Goal: Transaction & Acquisition: Obtain resource

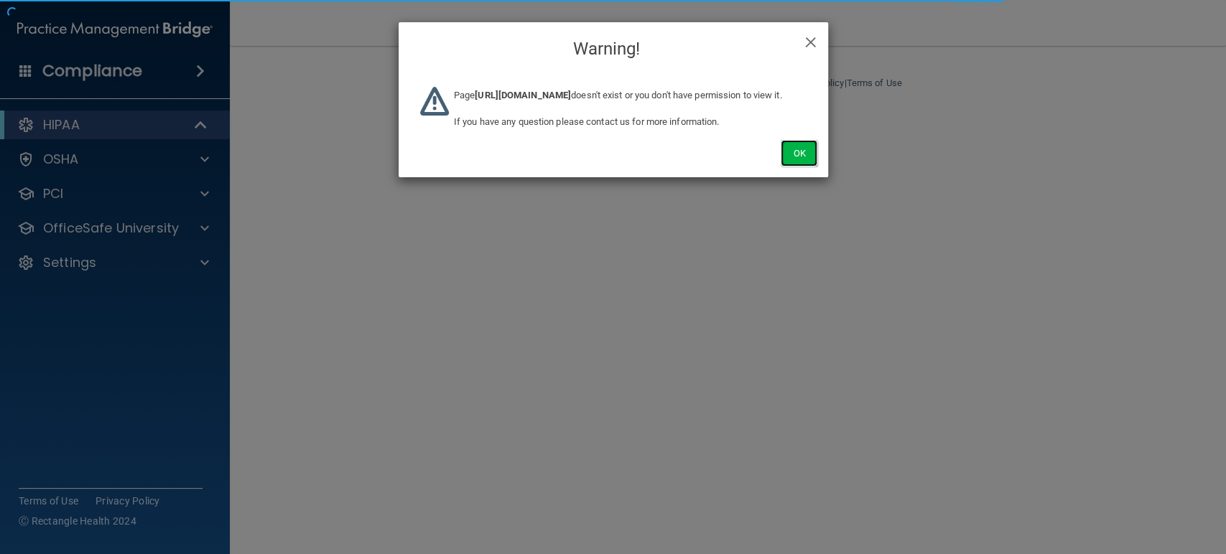
click at [796, 165] on button "Ok" at bounding box center [799, 153] width 36 height 27
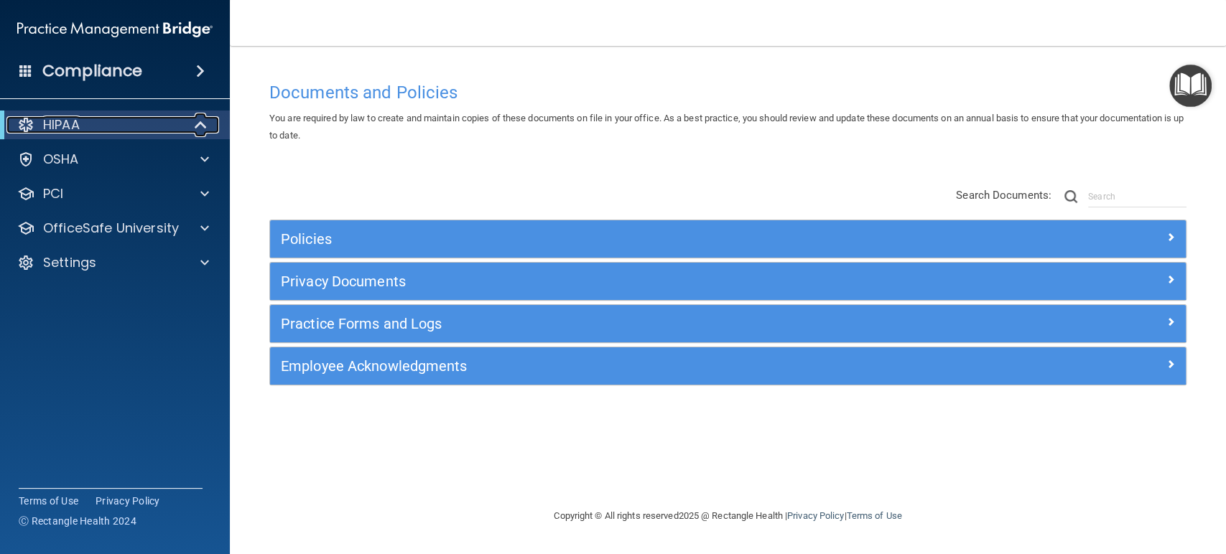
click at [200, 122] on span at bounding box center [202, 124] width 12 height 17
click at [200, 122] on span at bounding box center [204, 124] width 9 height 17
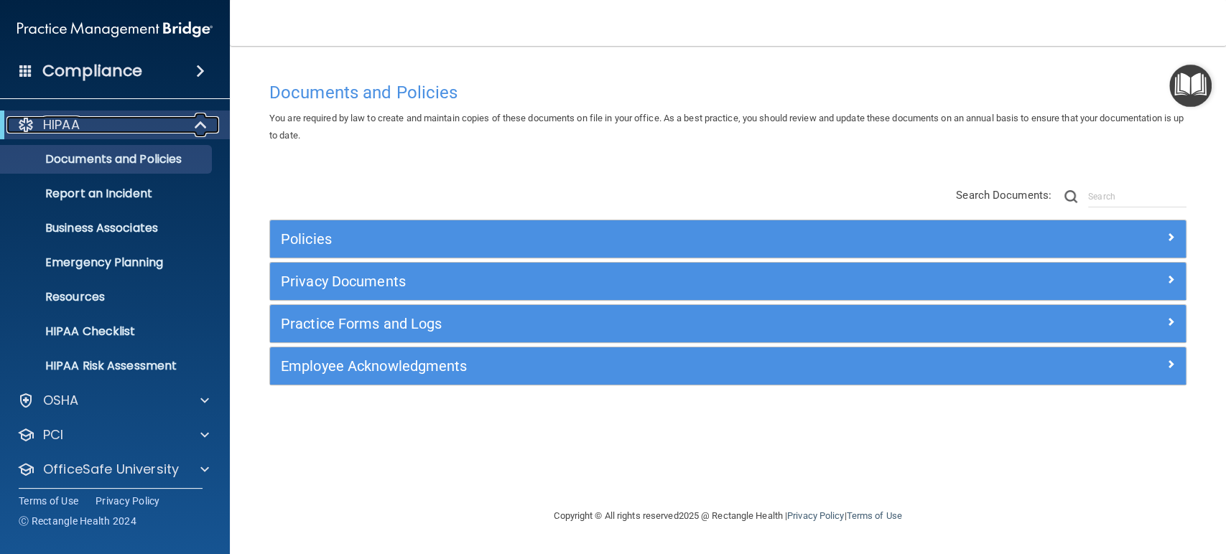
click at [200, 122] on span at bounding box center [202, 124] width 12 height 17
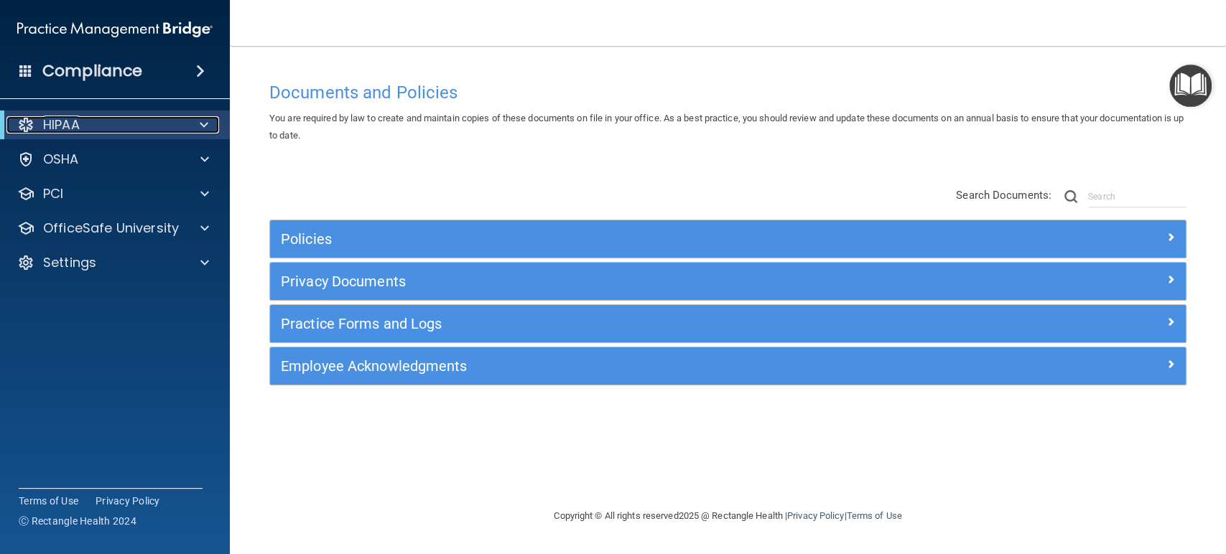
click at [206, 128] on span at bounding box center [204, 124] width 9 height 17
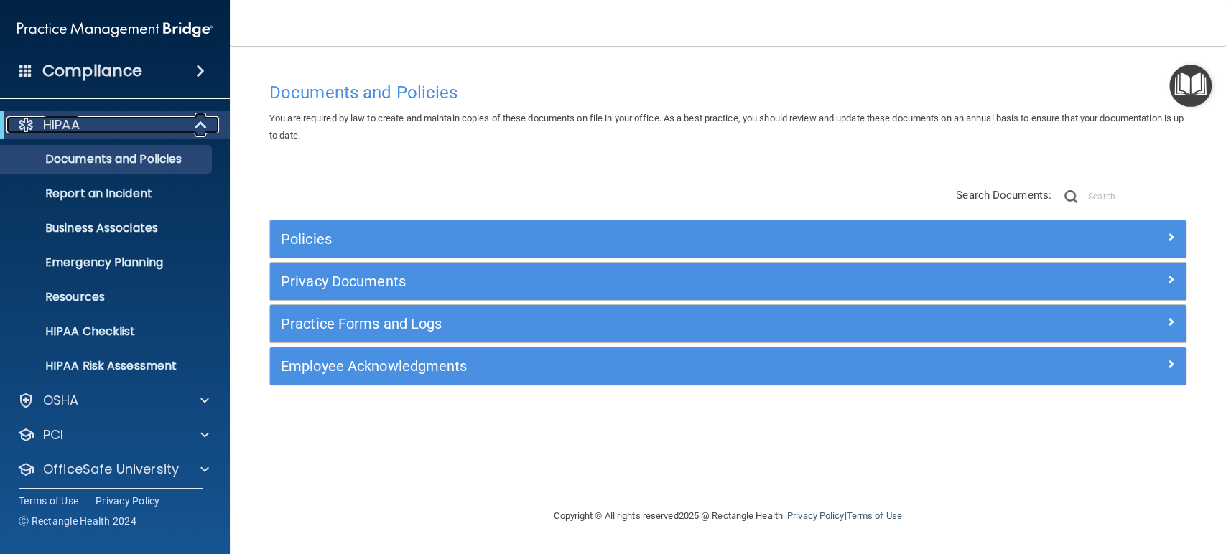
click at [206, 128] on span at bounding box center [202, 124] width 12 height 17
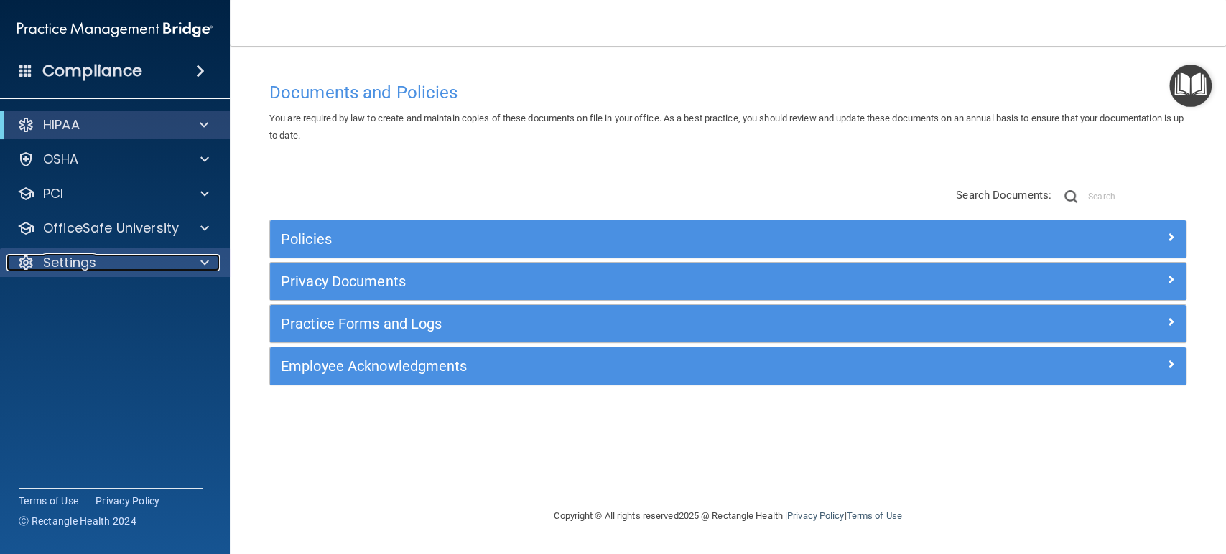
click at [202, 259] on span at bounding box center [204, 262] width 9 height 17
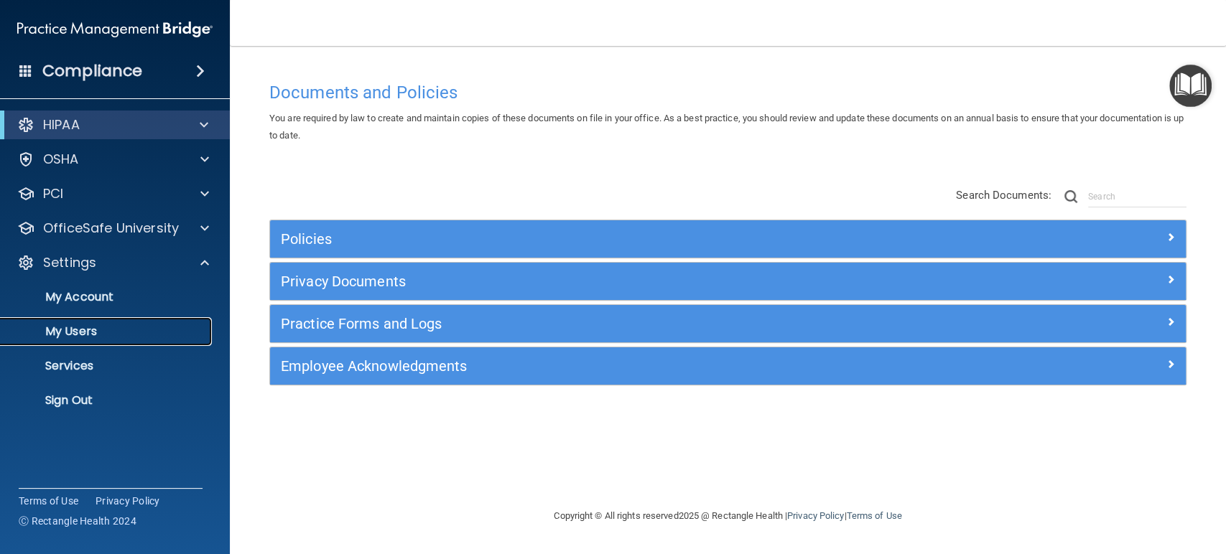
click at [98, 330] on p "My Users" at bounding box center [107, 332] width 196 height 14
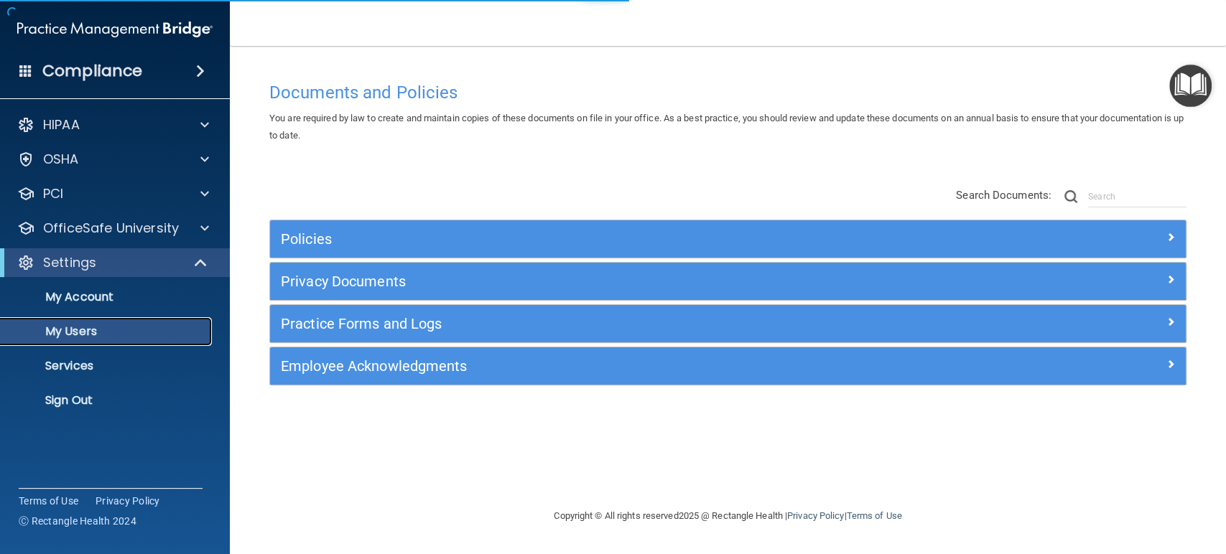
select select "20"
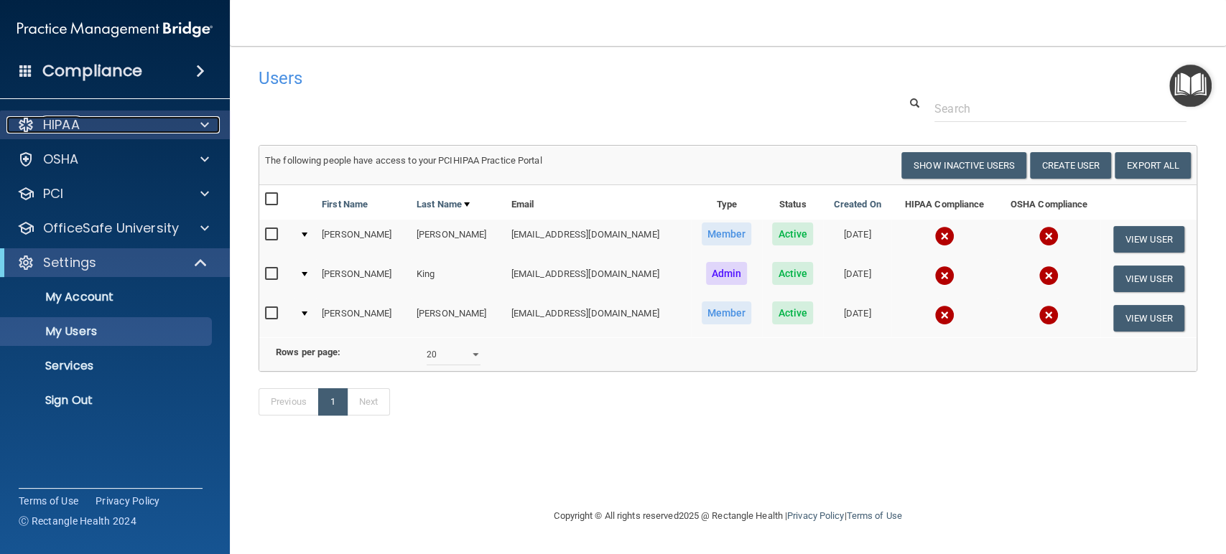
click at [205, 126] on span at bounding box center [204, 124] width 9 height 17
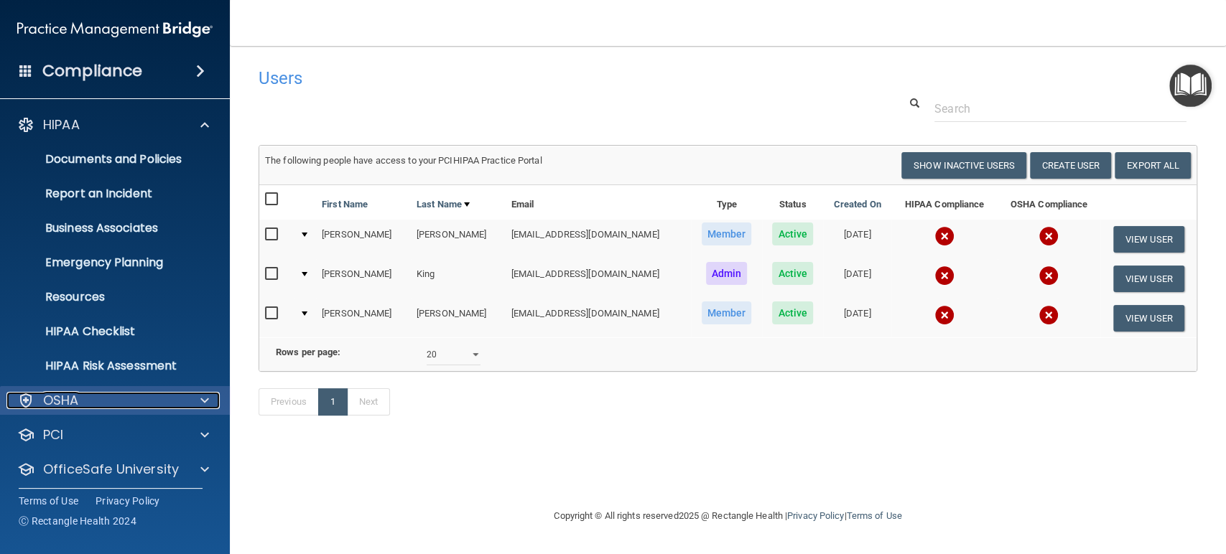
click at [201, 397] on span at bounding box center [204, 400] width 9 height 17
click at [201, 396] on span at bounding box center [204, 400] width 9 height 17
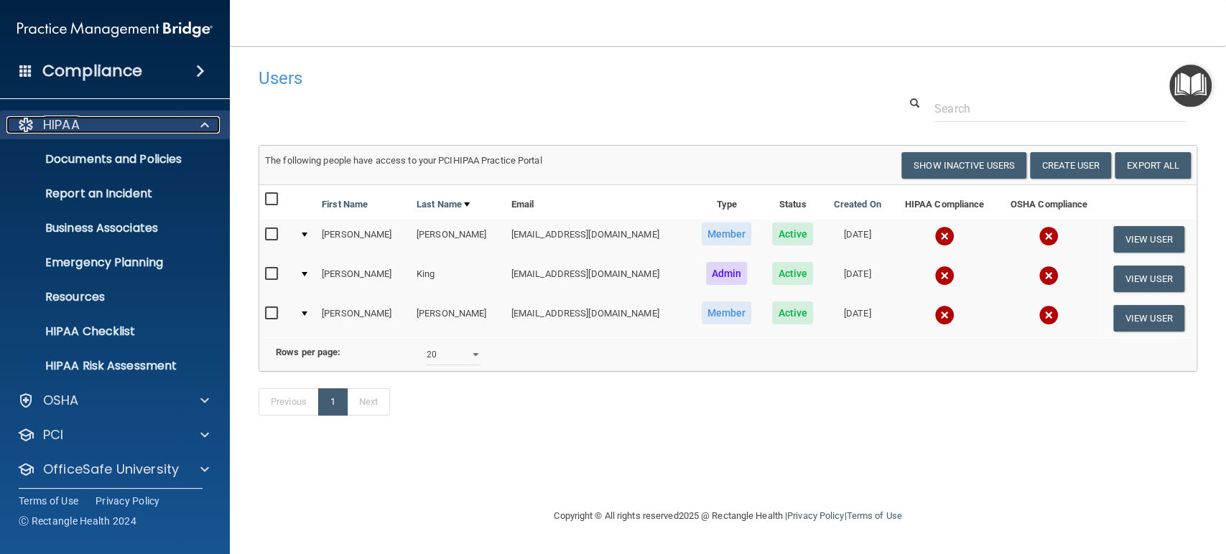
click at [203, 126] on span at bounding box center [204, 124] width 9 height 17
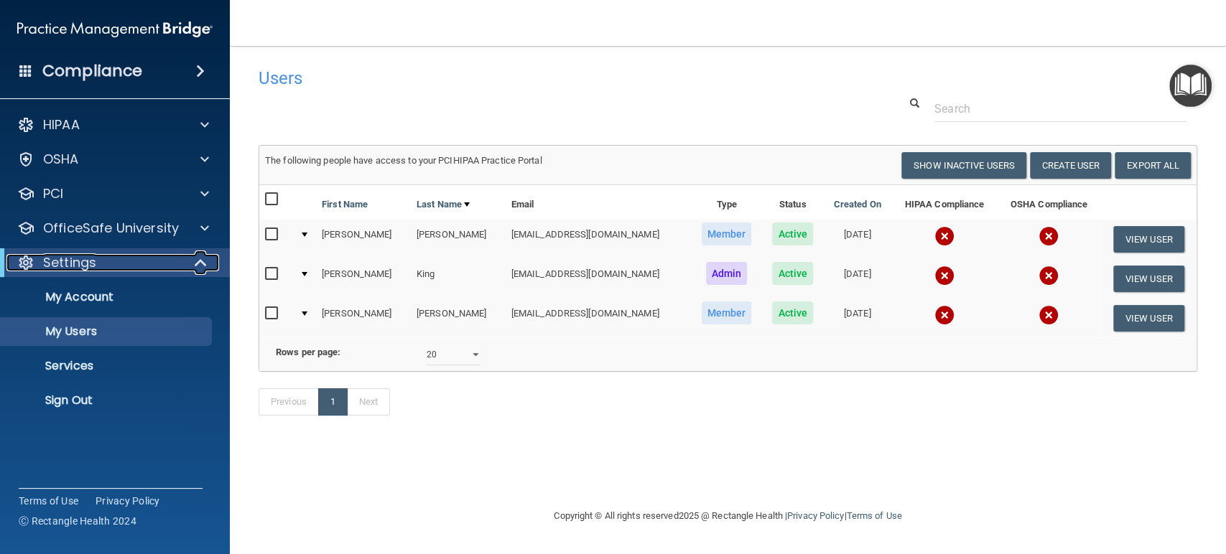
click at [198, 261] on span at bounding box center [202, 262] width 12 height 17
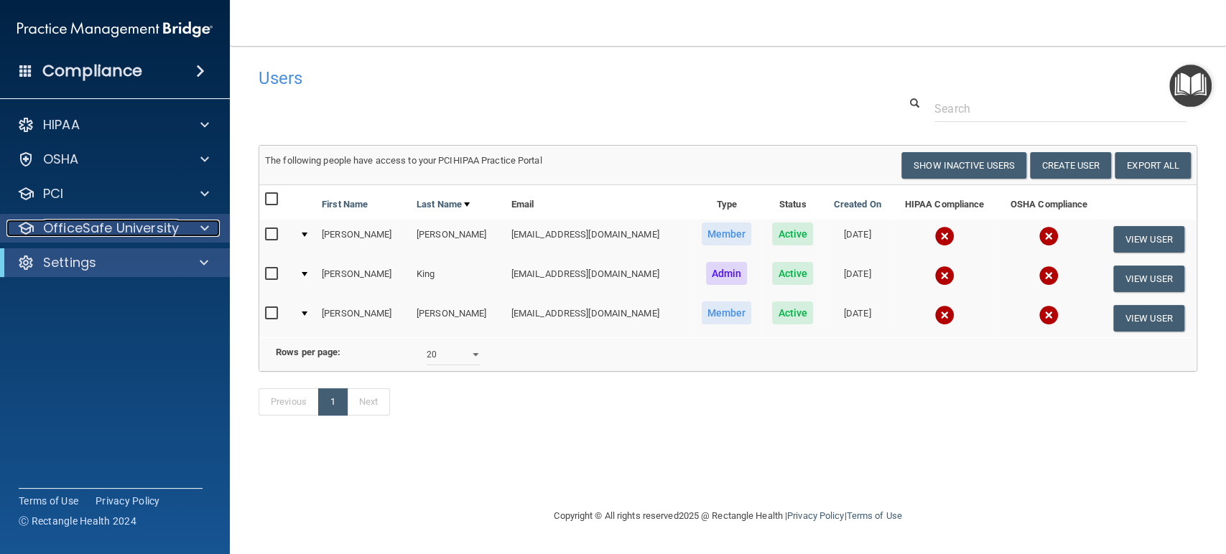
click at [201, 225] on span at bounding box center [204, 228] width 9 height 17
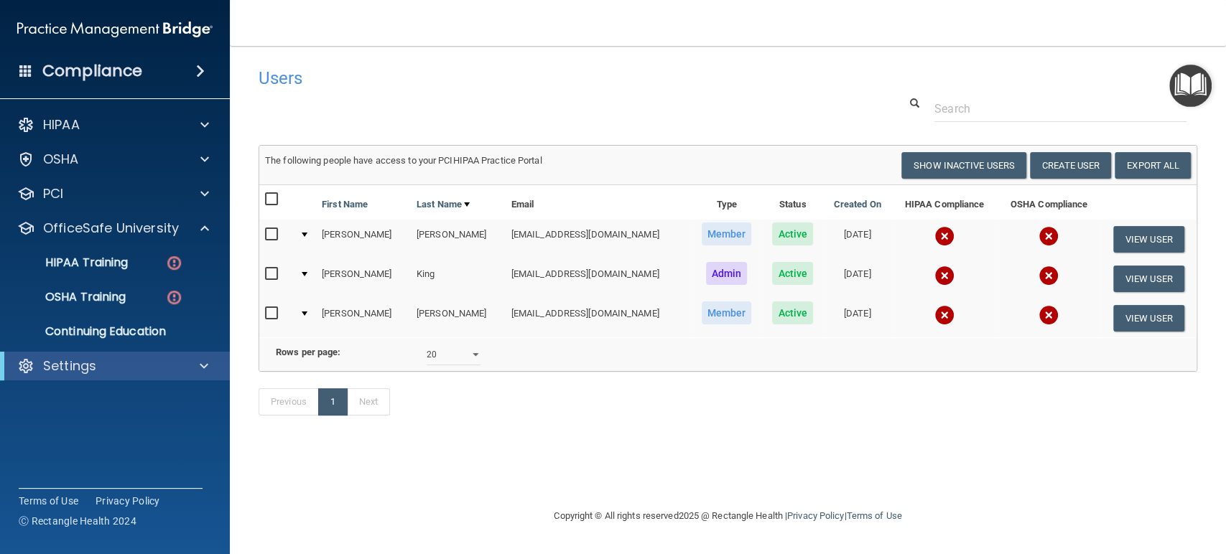
click at [201, 376] on div "Settings" at bounding box center [115, 366] width 230 height 29
click at [182, 366] on div "Settings" at bounding box center [94, 366] width 177 height 17
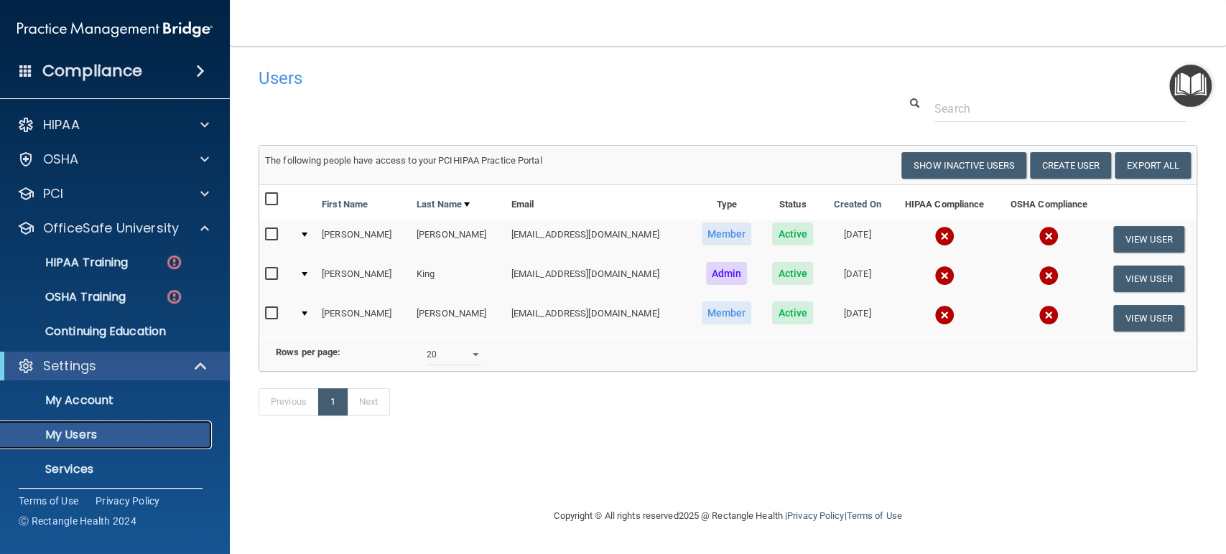
click at [80, 436] on p "My Users" at bounding box center [107, 435] width 196 height 14
click at [141, 333] on p "Continuing Education" at bounding box center [107, 332] width 196 height 14
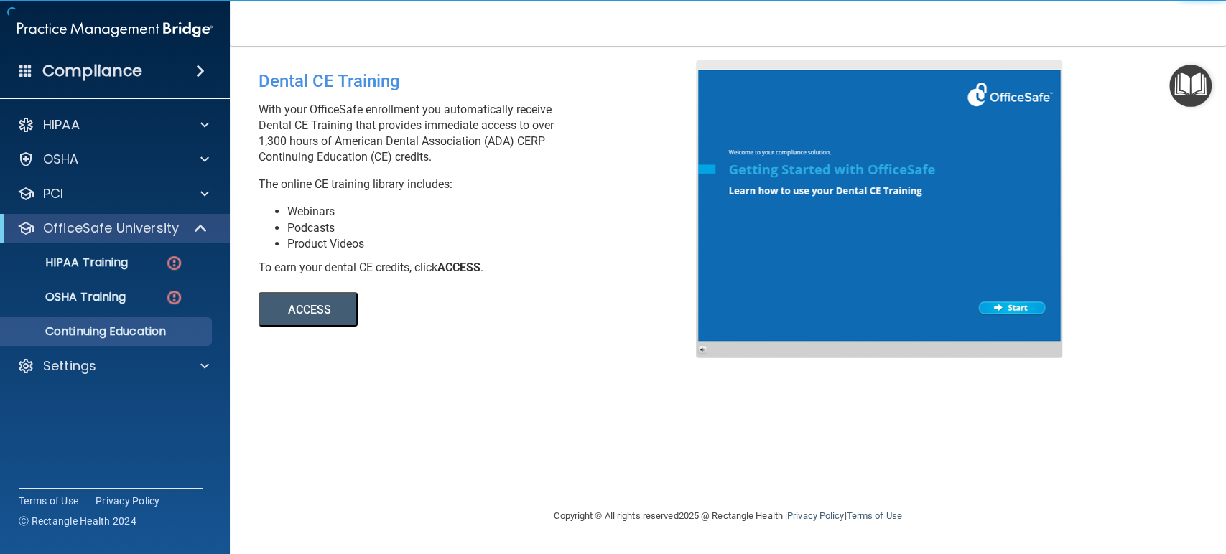
drag, startPoint x: 258, startPoint y: 144, endPoint x: 470, endPoint y: 162, distance: 212.6
click at [470, 162] on div "Dental CE Training With your OfficeSafe enrollment you automatically receive De…" at bounding box center [483, 193] width 470 height 266
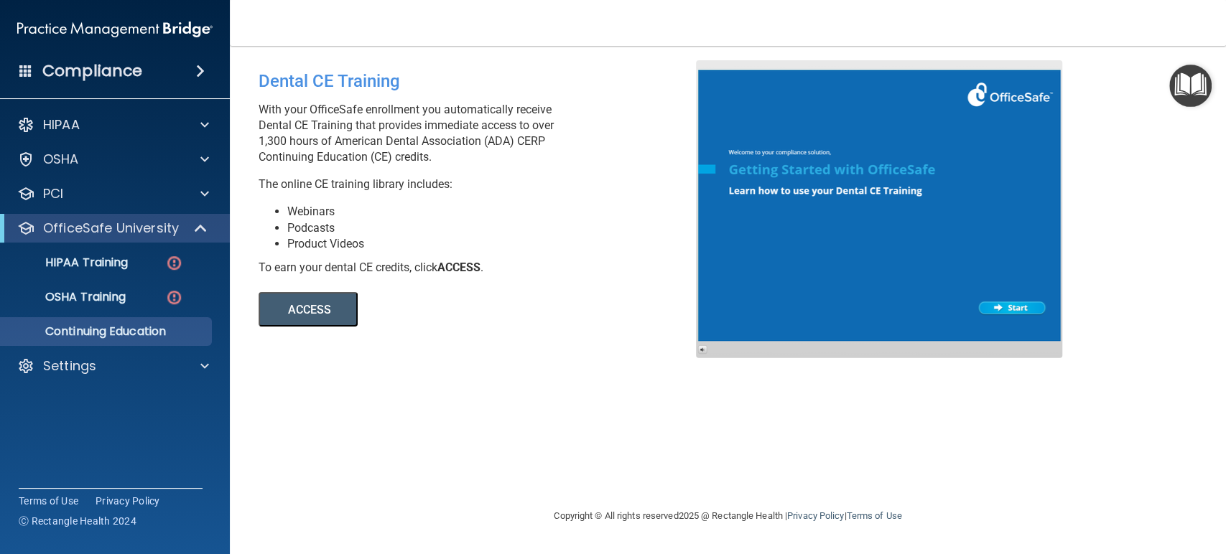
click at [330, 300] on button "ACCESS" at bounding box center [308, 309] width 99 height 34
click at [199, 223] on span at bounding box center [202, 228] width 12 height 17
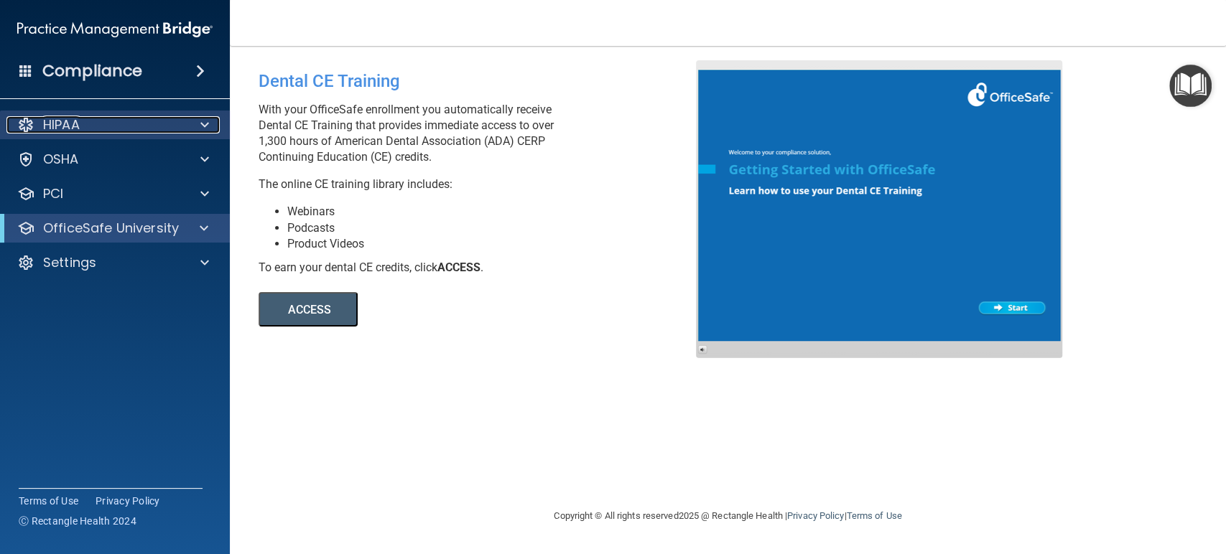
click at [205, 131] on span at bounding box center [204, 124] width 9 height 17
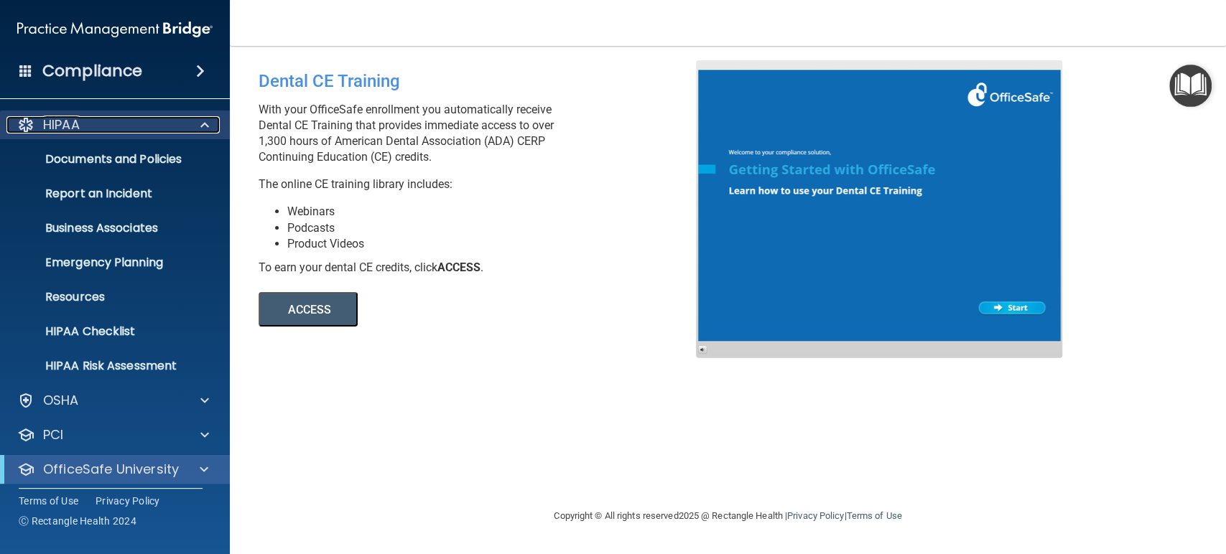
click at [205, 131] on span at bounding box center [204, 124] width 9 height 17
